Goal: Task Accomplishment & Management: Manage account settings

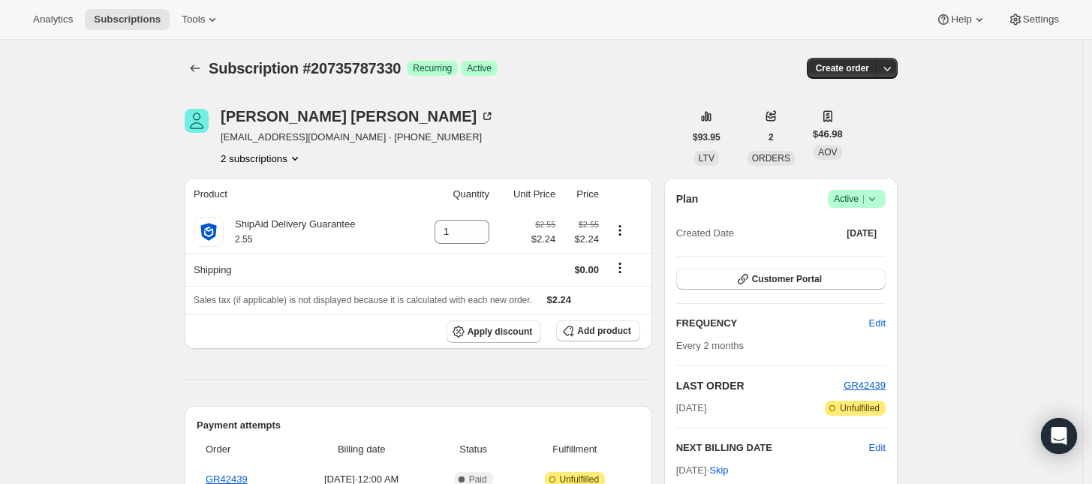
click at [278, 162] on button "2 subscriptions" at bounding box center [262, 158] width 82 height 15
click at [273, 200] on button "20735820098" at bounding box center [266, 212] width 113 height 24
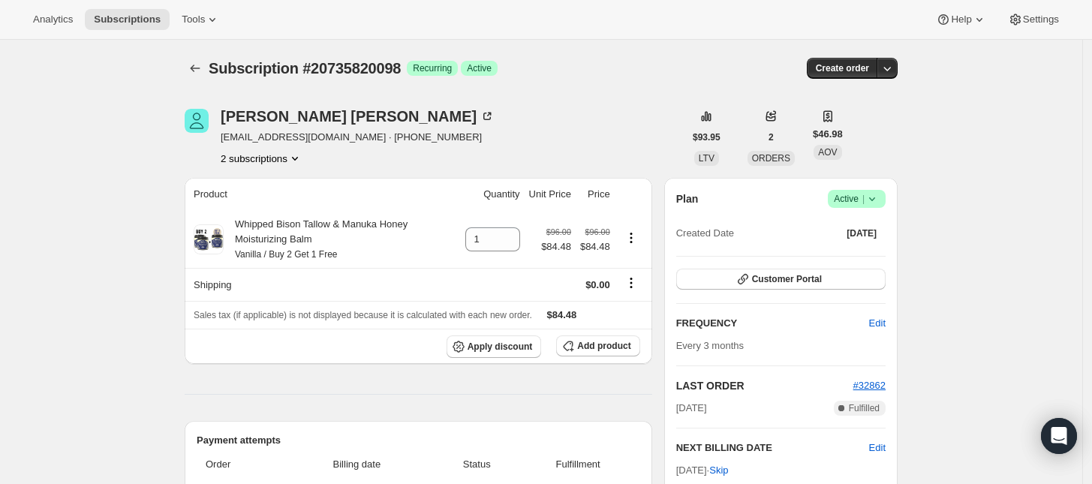
click at [297, 158] on icon "Product actions" at bounding box center [295, 159] width 6 height 4
click at [267, 177] on button "20735787330" at bounding box center [266, 186] width 113 height 24
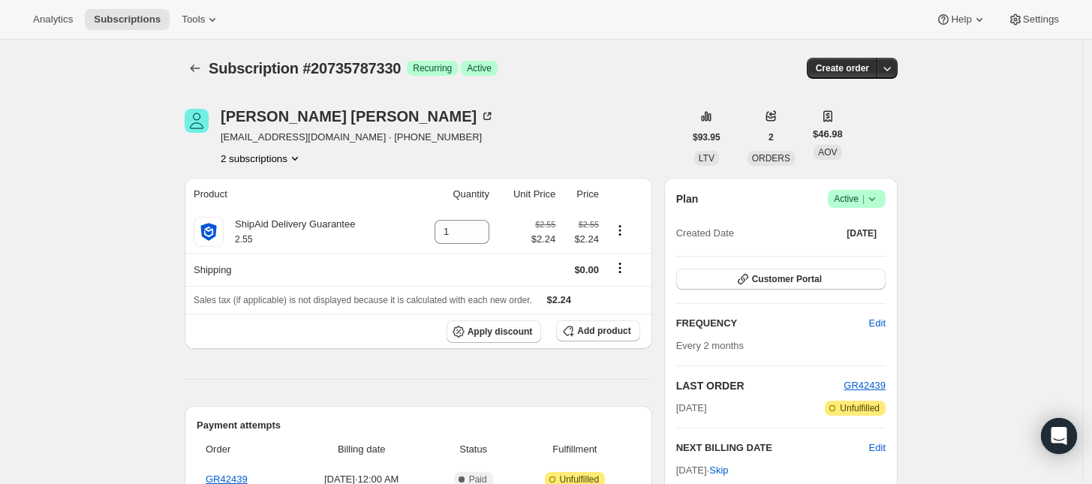
click at [297, 153] on icon "Product actions" at bounding box center [295, 158] width 15 height 15
click at [267, 205] on span "20735820098" at bounding box center [267, 212] width 104 height 15
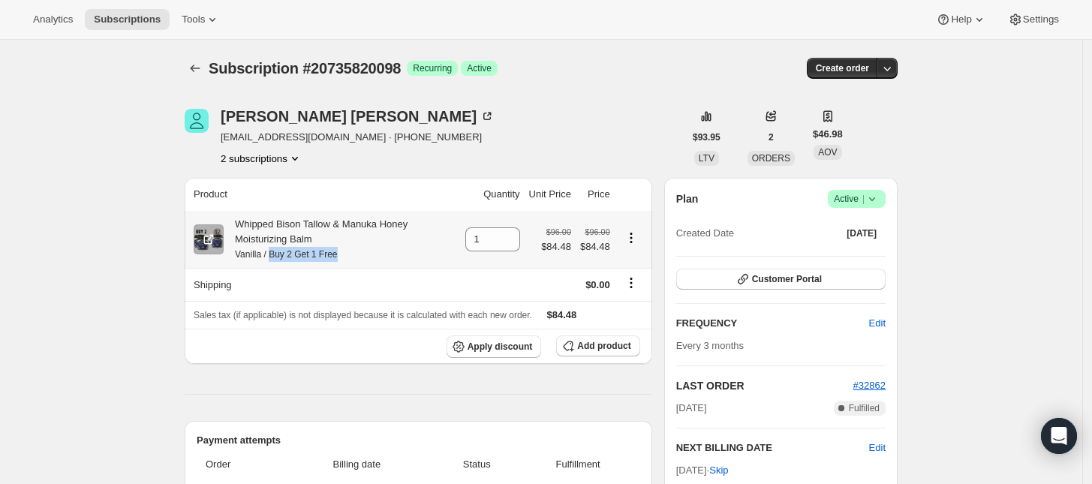
drag, startPoint x: 359, startPoint y: 263, endPoint x: 276, endPoint y: 255, distance: 83.7
click at [276, 255] on th "Whipped Bison Tallow & Manuka Honey Moisturizing Balm Vanilla / Buy 2 Get 1 Free" at bounding box center [323, 239] width 276 height 57
copy small "Buy 2 Get 1 Free"
click at [268, 160] on button "2 subscriptions" at bounding box center [262, 158] width 82 height 15
click at [279, 177] on button "20735787330" at bounding box center [266, 186] width 113 height 24
